Goal: Information Seeking & Learning: Stay updated

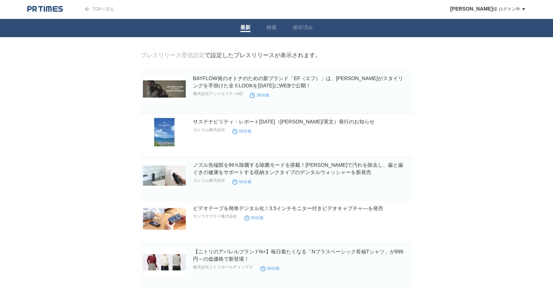
drag, startPoint x: 0, startPoint y: 0, endPoint x: 72, endPoint y: 173, distance: 187.3
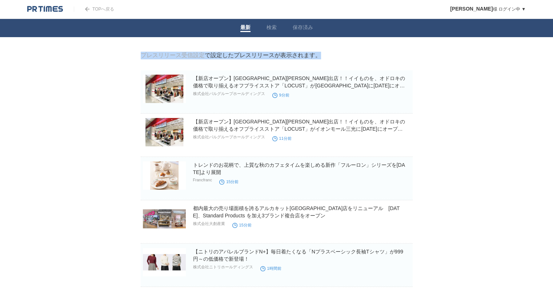
drag, startPoint x: 105, startPoint y: 51, endPoint x: 71, endPoint y: 154, distance: 108.9
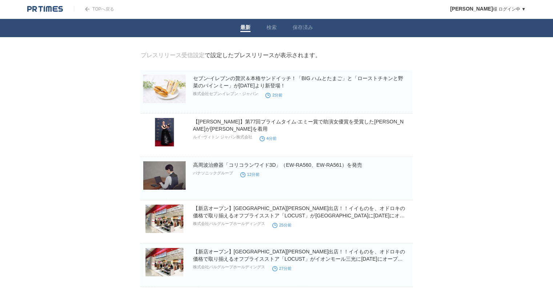
drag, startPoint x: 0, startPoint y: 0, endPoint x: 71, endPoint y: 166, distance: 180.6
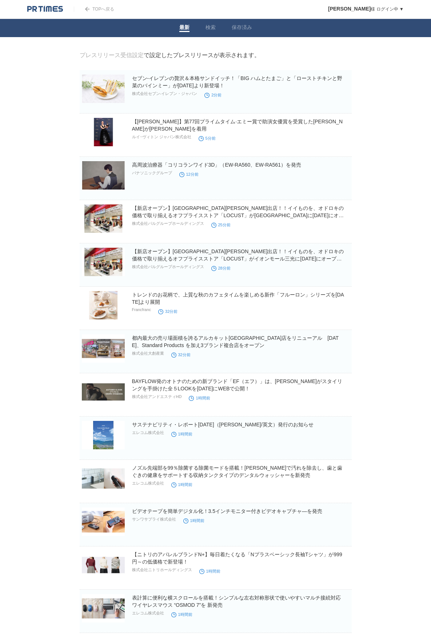
click at [18, 181] on body "TOPへ戻る [PERSON_NAME] ログイン中 ▼ プレスリリース受信設定 フォロー 除外リスト アカウント設定 閲覧履歴 退会手続き PR TIMES…" at bounding box center [215, 486] width 431 height 972
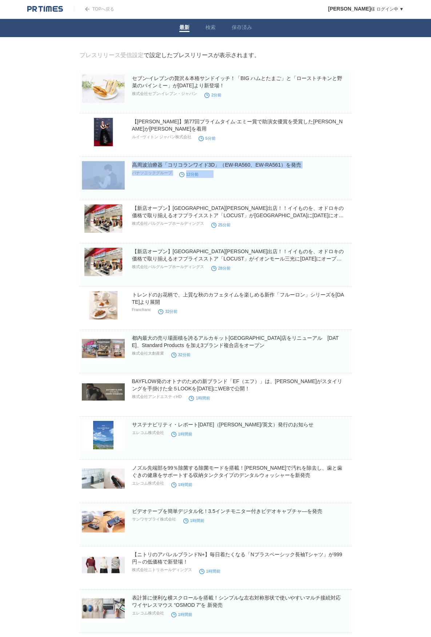
drag, startPoint x: 25, startPoint y: 192, endPoint x: 29, endPoint y: 407, distance: 214.6
click at [26, 316] on body "TOPへ戻る [PERSON_NAME] ログイン中 ▼ プレスリリース受信設定 フォロー 除外リスト アカウント設定 閲覧履歴 退会手続き PR TIMES…" at bounding box center [215, 486] width 431 height 972
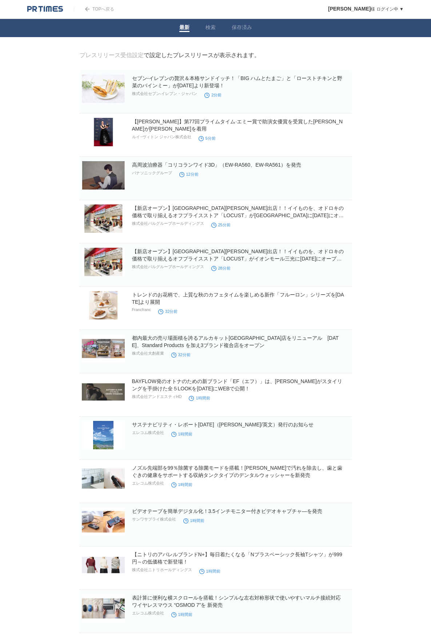
click at [29, 406] on body "TOPへ戻る [PERSON_NAME] ログイン中 ▼ プレスリリース受信設定 フォロー 除外リスト アカウント設定 閲覧履歴 退会手続き PR TIMES…" at bounding box center [215, 486] width 431 height 972
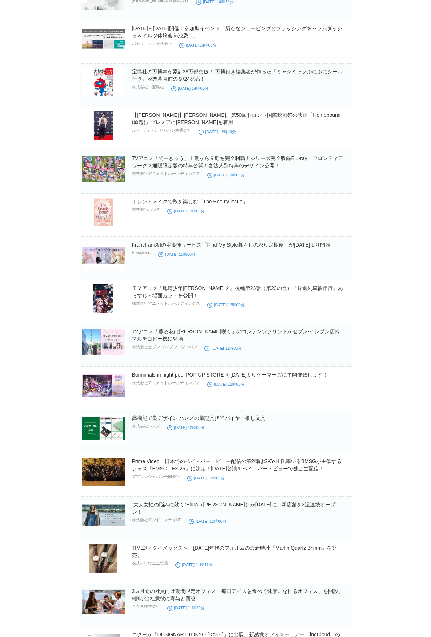
scroll to position [2621, 0]
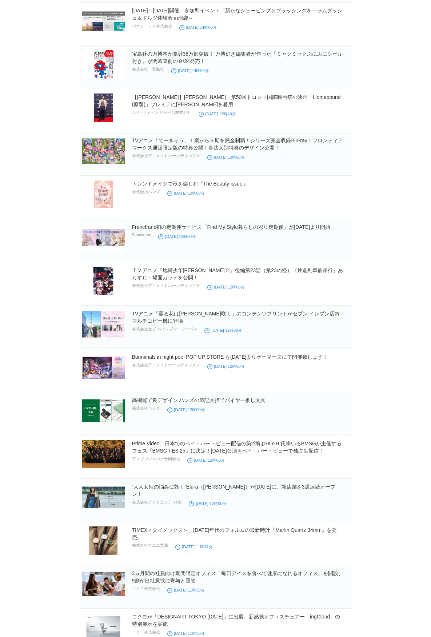
drag, startPoint x: 69, startPoint y: 452, endPoint x: 58, endPoint y: 528, distance: 76.8
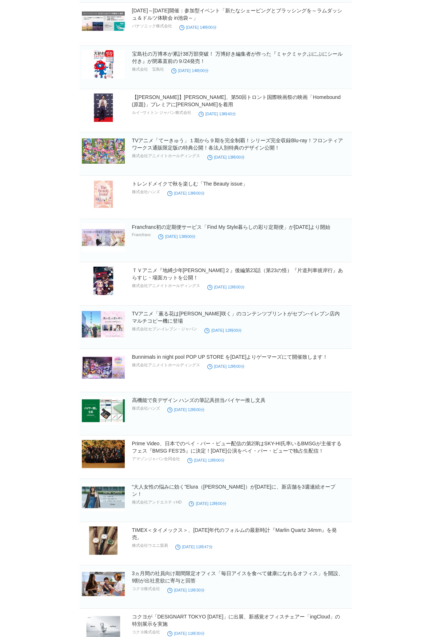
drag, startPoint x: 49, startPoint y: 263, endPoint x: 34, endPoint y: 264, distance: 15.0
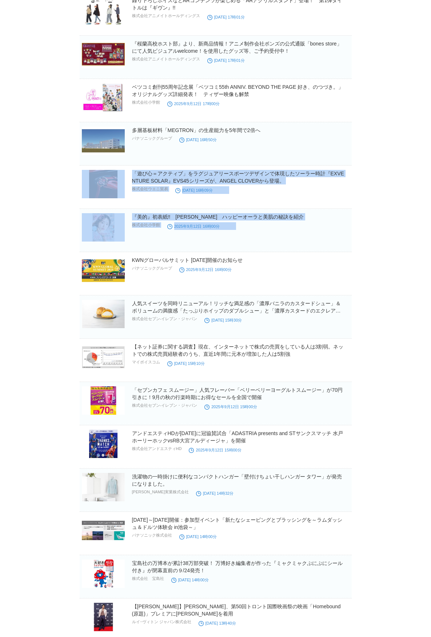
drag, startPoint x: 24, startPoint y: 201, endPoint x: 30, endPoint y: 290, distance: 89.3
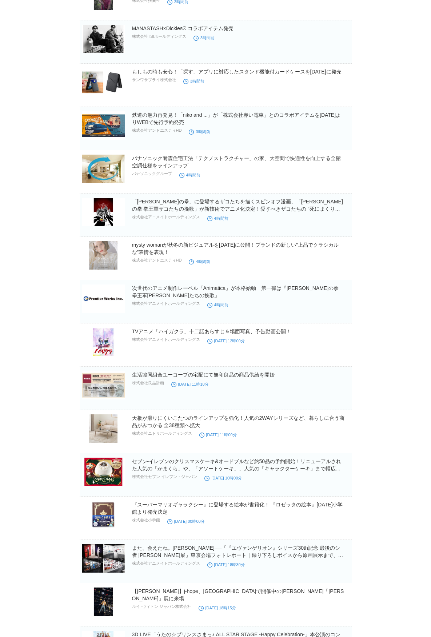
click at [36, 287] on body "TOPへ戻る [PERSON_NAME] ログイン中 ▼ プレスリリース受信設定 フォロー 除外リスト アカウント設定 閲覧履歴 退会手続き PR TIMES…" at bounding box center [215, 436] width 431 height 3569
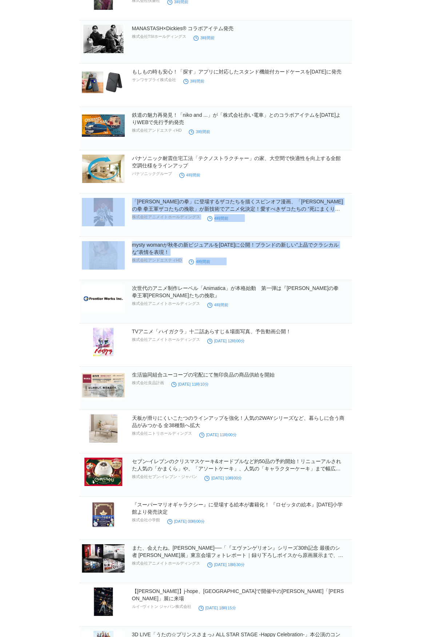
drag, startPoint x: 51, startPoint y: 233, endPoint x: 51, endPoint y: 328, distance: 94.6
click at [51, 327] on body "TOPへ戻る [PERSON_NAME] ログイン中 ▼ プレスリリース受信設定 フォロー 除外リスト アカウント設定 閲覧履歴 退会手続き PR TIMES…" at bounding box center [215, 436] width 431 height 3569
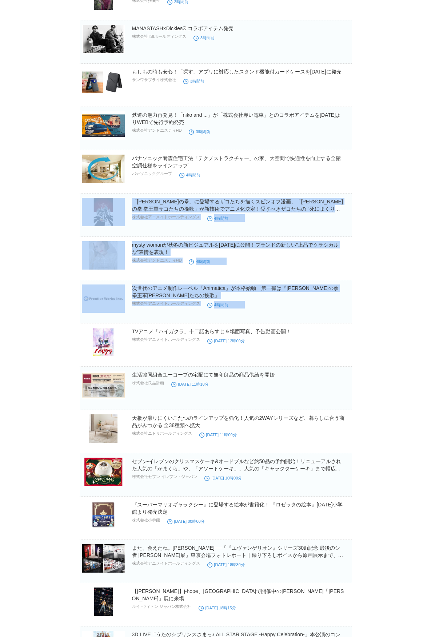
click at [51, 328] on body "TOPへ戻る [PERSON_NAME] ログイン中 ▼ プレスリリース受信設定 フォロー 除外リスト アカウント設定 閲覧履歴 退会手続き PR TIMES…" at bounding box center [215, 436] width 431 height 3569
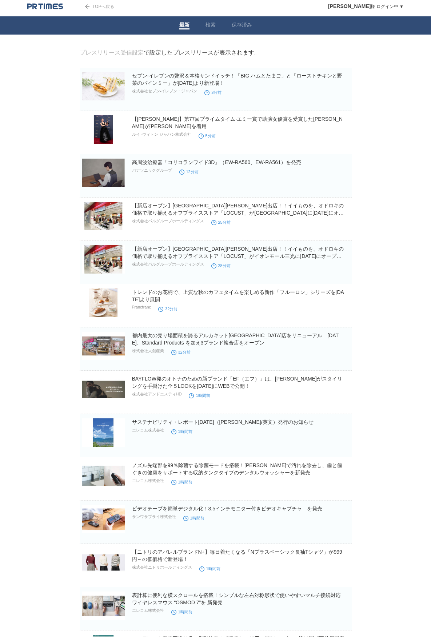
scroll to position [0, 0]
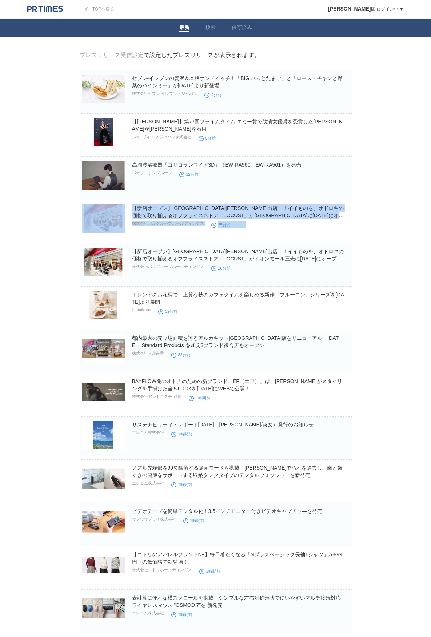
drag, startPoint x: 59, startPoint y: 237, endPoint x: 55, endPoint y: 350, distance: 112.8
